Goal: Transaction & Acquisition: Purchase product/service

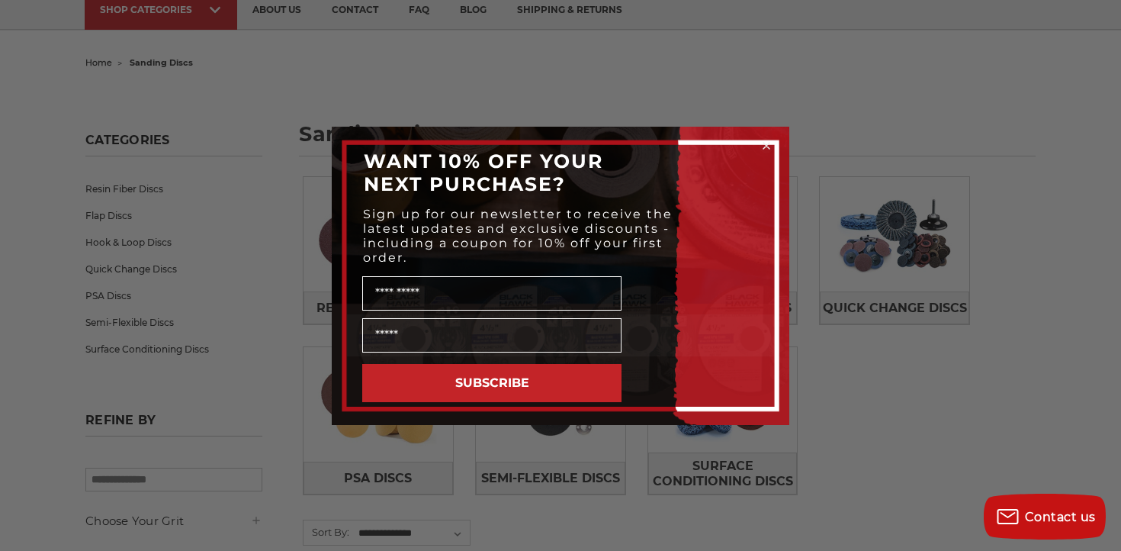
scroll to position [114, 0]
click at [768, 143] on icon "Close dialog" at bounding box center [766, 146] width 6 height 6
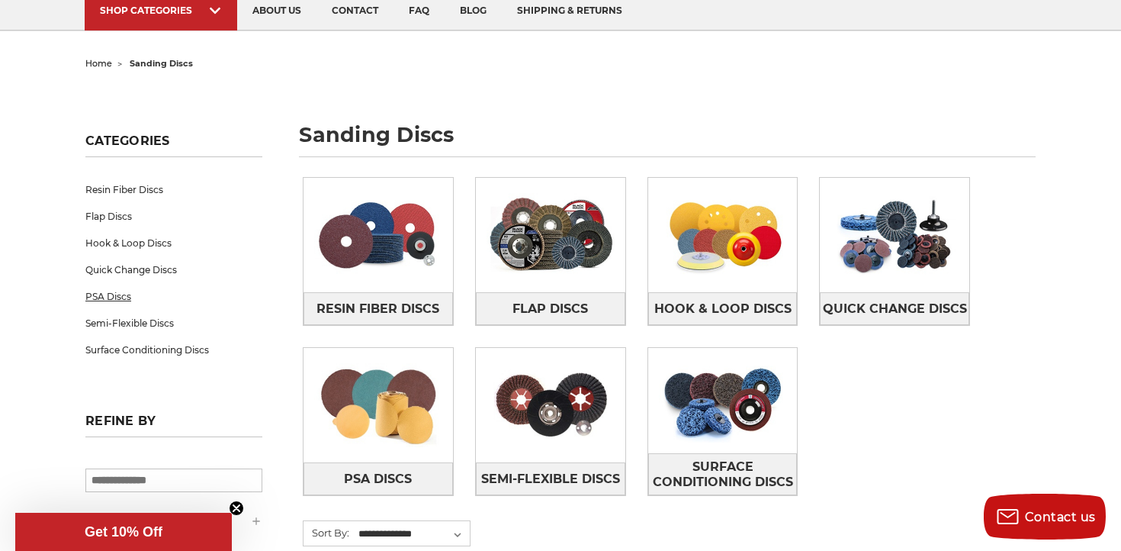
click at [111, 297] on link "PSA Discs" at bounding box center [173, 296] width 177 height 27
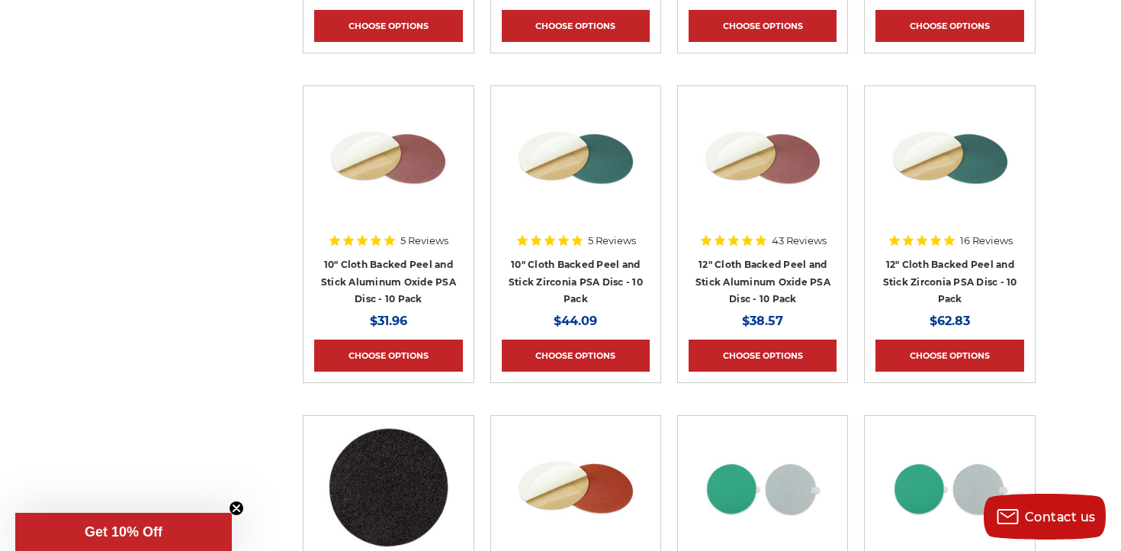
scroll to position [1564, 0]
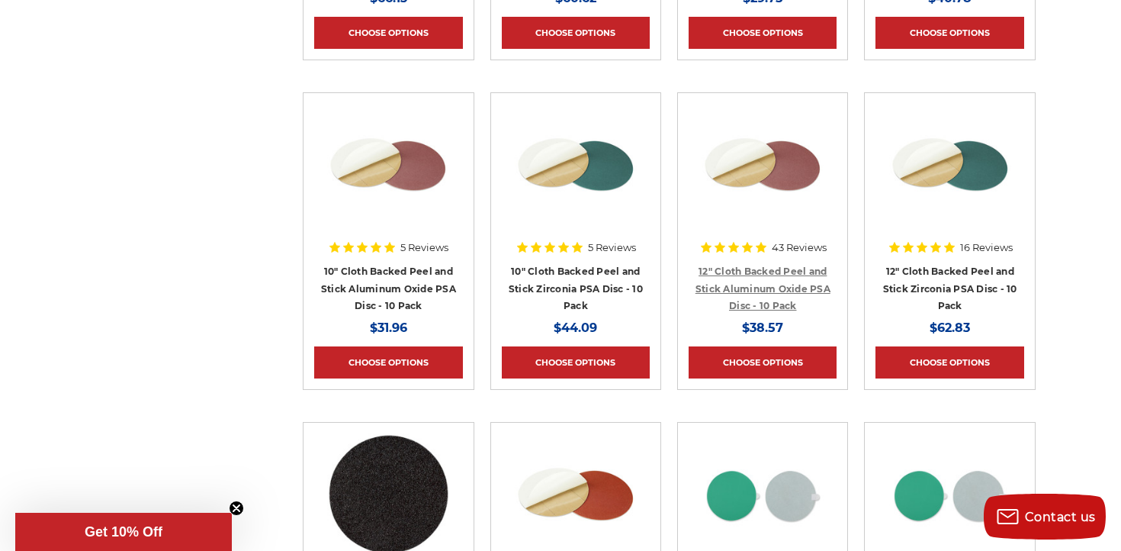
click at [757, 289] on link "12" Cloth Backed Peel and Stick Aluminum Oxide PSA Disc - 10 Pack" at bounding box center [762, 288] width 135 height 46
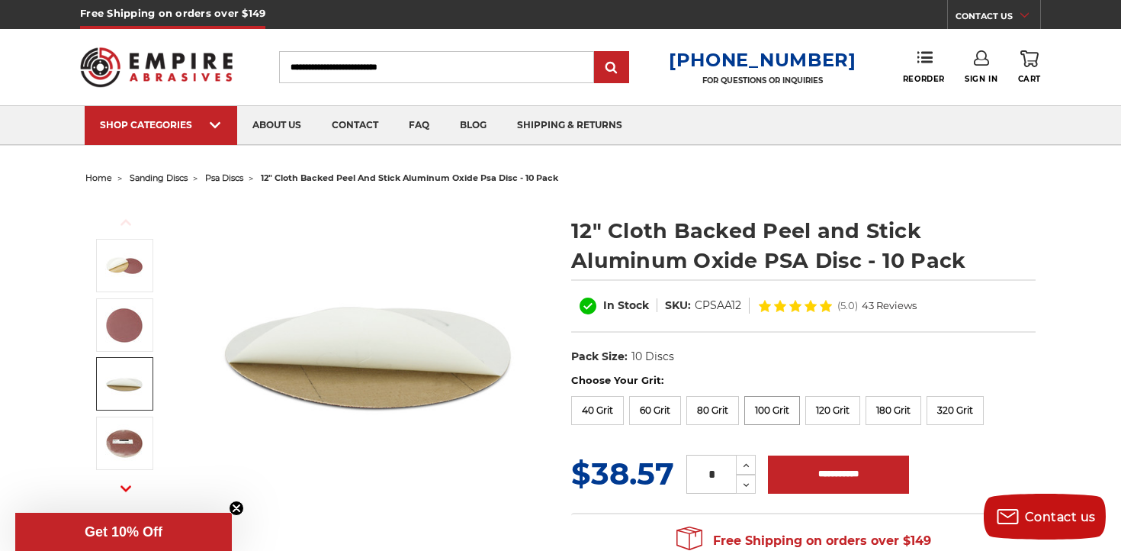
click at [780, 410] on label "100 Grit" at bounding box center [772, 410] width 56 height 29
